Goal: Information Seeking & Learning: Learn about a topic

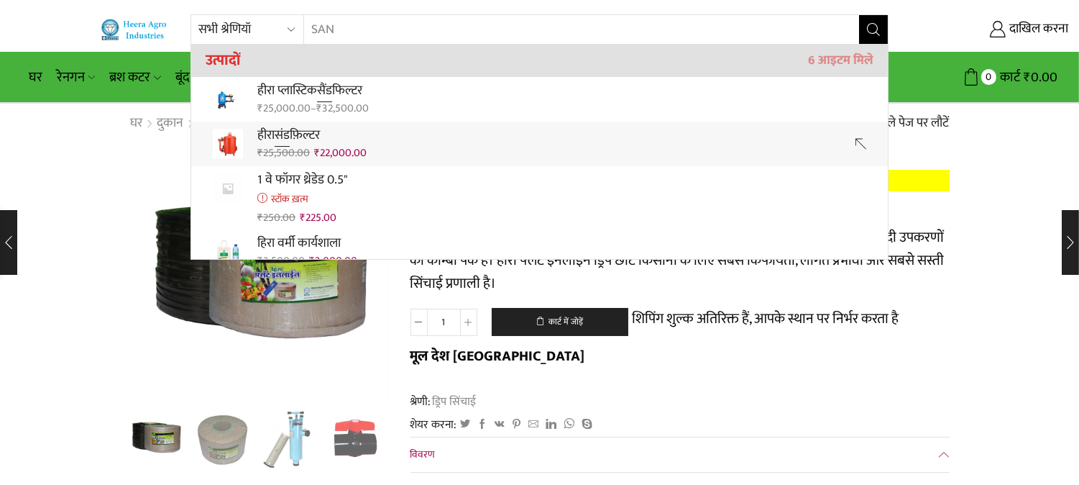
click at [340, 132] on p "हीरा संड फ़िल्टर" at bounding box center [311, 135] width 109 height 21
type input "Heera Sand Filter"
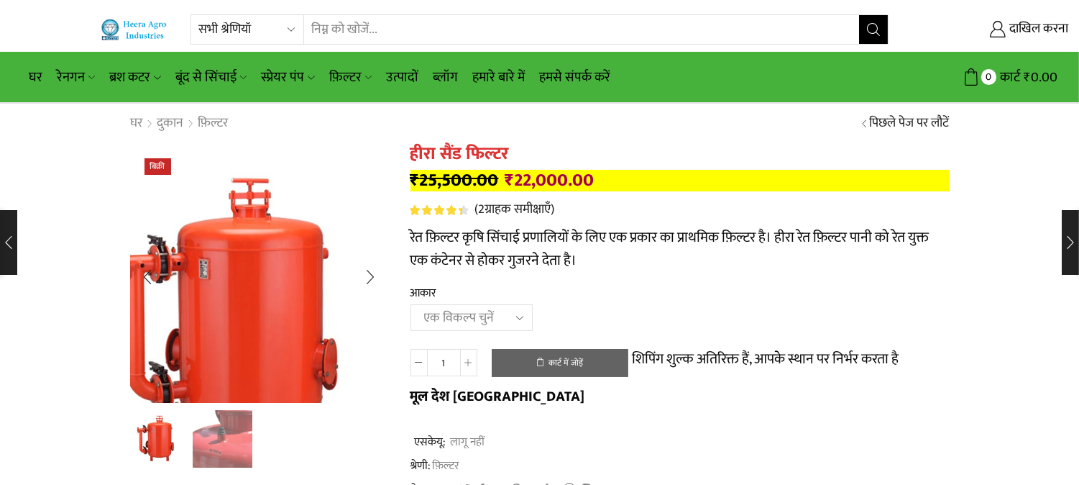
drag, startPoint x: 338, startPoint y: 176, endPoint x: 255, endPoint y: 233, distance: 100.3
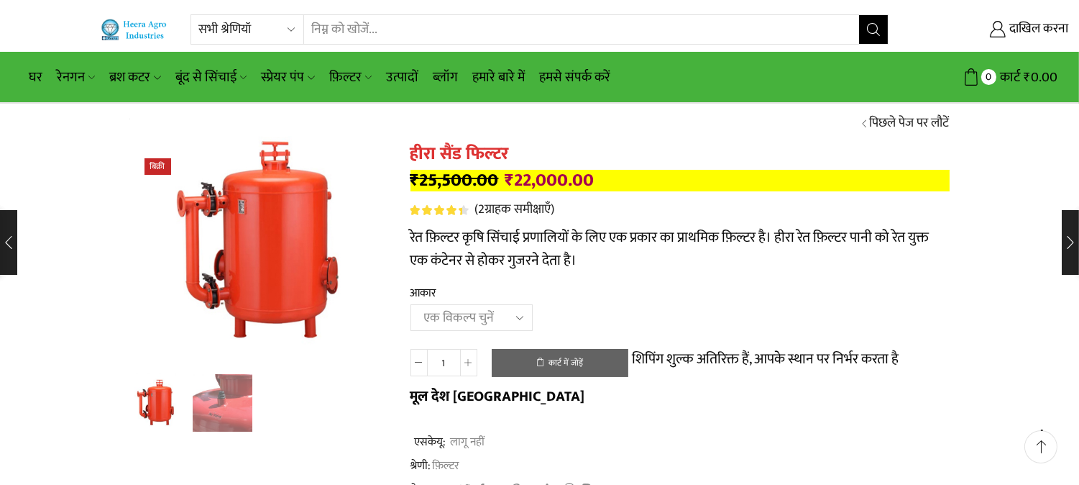
scroll to position [160, 0]
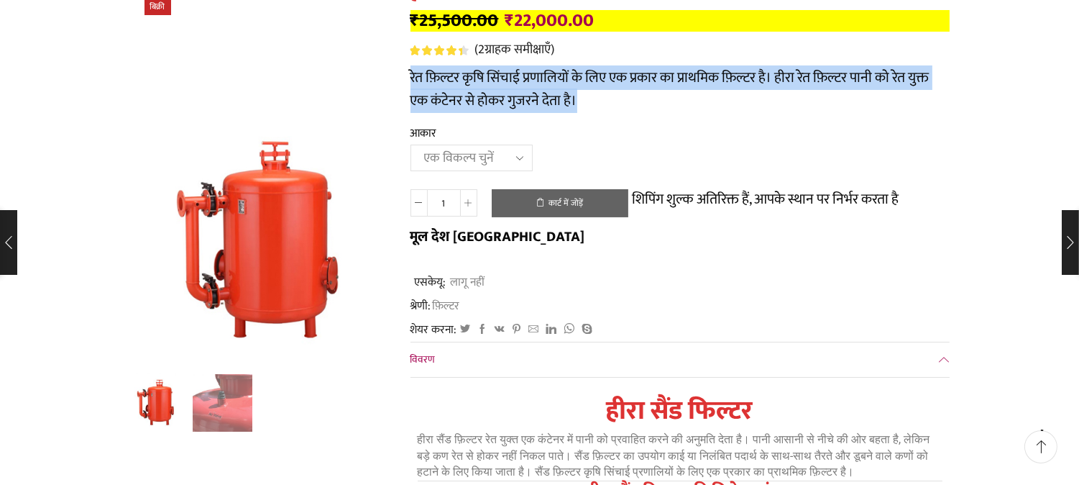
drag, startPoint x: 404, startPoint y: 72, endPoint x: 580, endPoint y: 103, distance: 178.1
copy font "रेत फ़िल्टर कृषि सिंचाई प्रणालियों के लिए एक प्रकार का प्राथमिक फ़िल्टर है। हीर…"
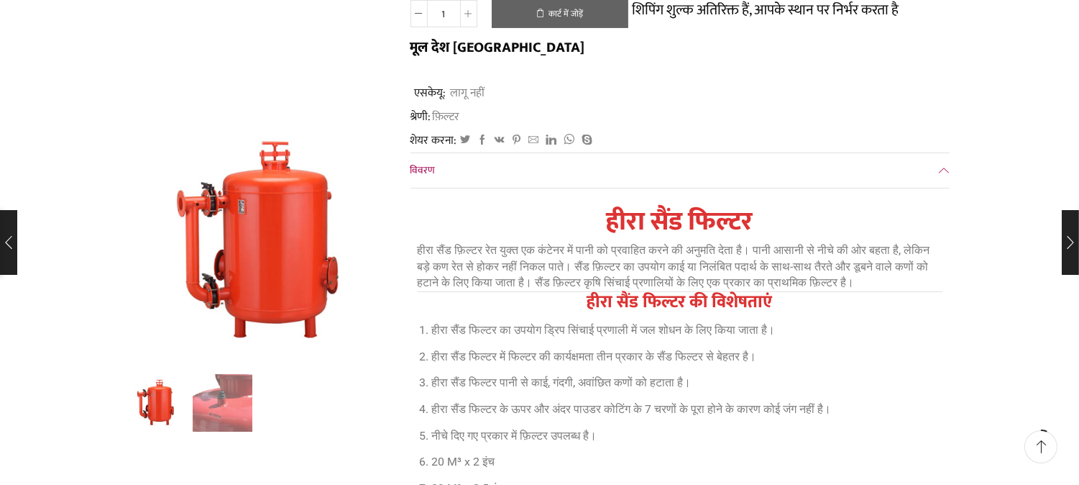
scroll to position [399, 0]
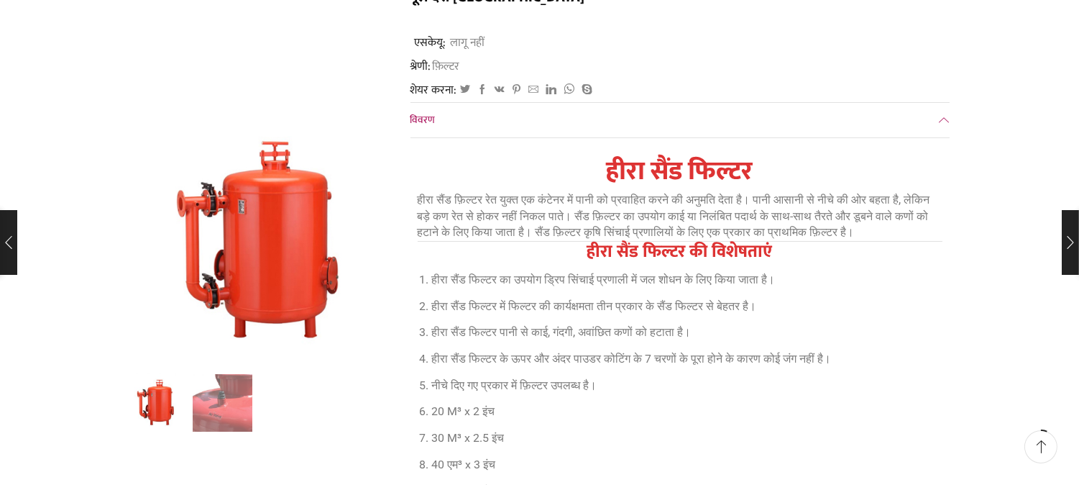
drag, startPoint x: 591, startPoint y: 162, endPoint x: 813, endPoint y: 257, distance: 241.3
click at [813, 257] on div "हीरा सैंड फिल्टर हीरा सैंड फ़िल्टर रेत युक्त एक कंटेनर में पानी को प्रवाहित करन…" at bounding box center [680, 348] width 525 height 385
copy div "हीरा सैंड फिल्टर हीरा सैंड फ़िल्टर रेत युक्त एक कंटेनर में पानी को प्रवाहित करन…"
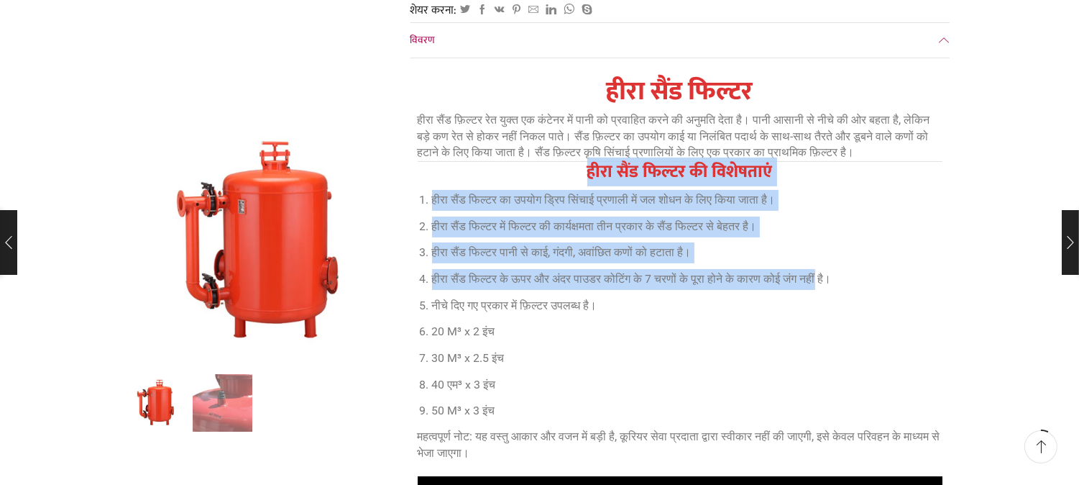
drag, startPoint x: 576, startPoint y: 178, endPoint x: 856, endPoint y: 302, distance: 305.8
click at [856, 302] on div "हीरा सैंड फिल्टर हीरा सैंड फ़िल्टर रेत युक्त एक कंटेनर में पानी को प्रवाहित करन…" at bounding box center [680, 268] width 525 height 385
copy div "हीरा सैंड फिल्टर की विशेषताएं हीरा सैंड फिल्टर का उपयोग ड्रिप सिंचाई प्रणाली मे…"
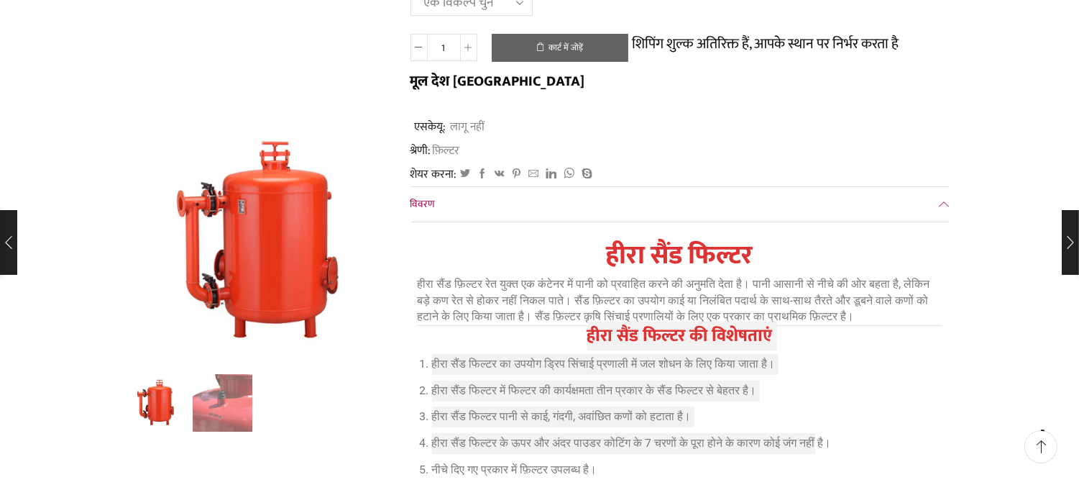
scroll to position [239, 0]
